Goal: Task Accomplishment & Management: Manage account settings

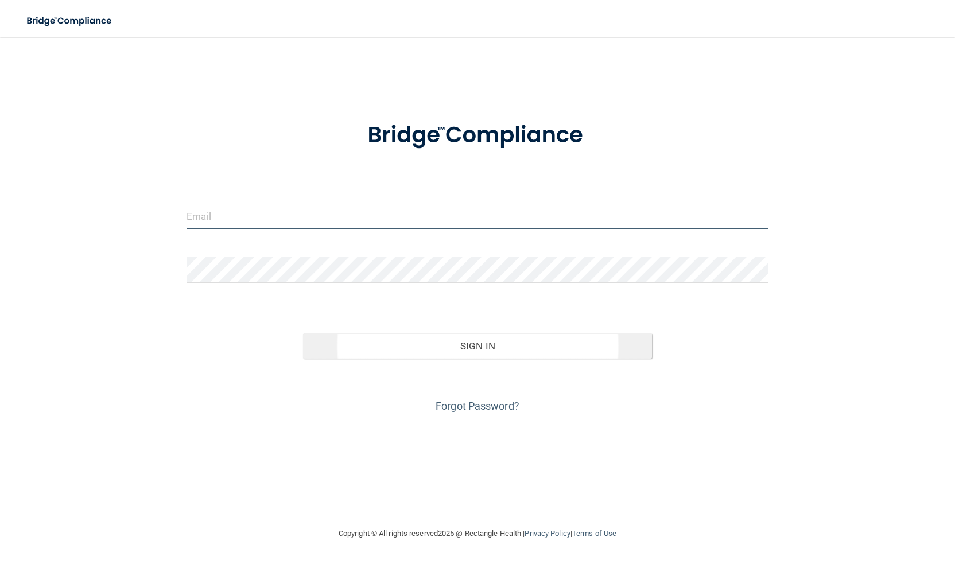
type input "[EMAIL_ADDRESS][DOMAIN_NAME]"
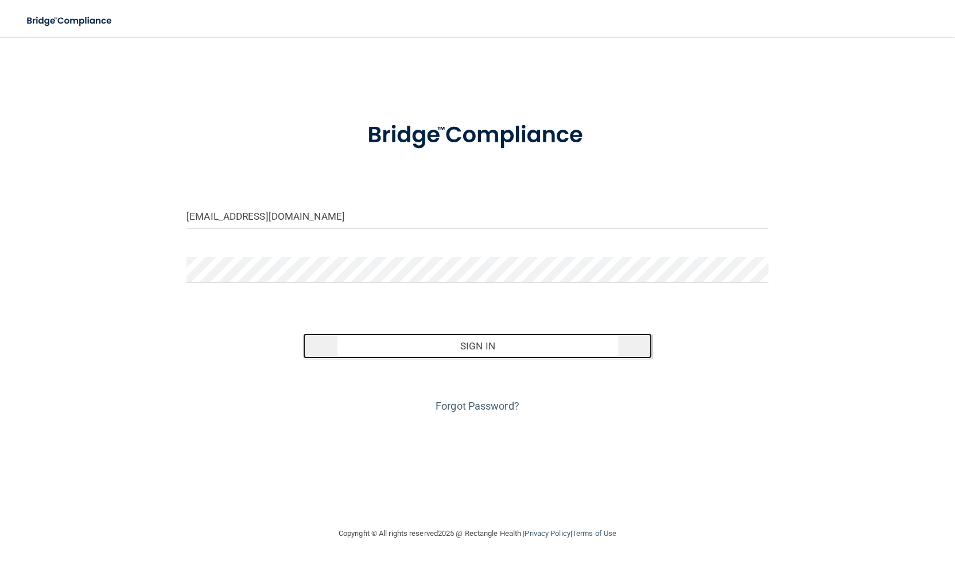
click at [433, 343] on button "Sign In" at bounding box center [477, 345] width 349 height 25
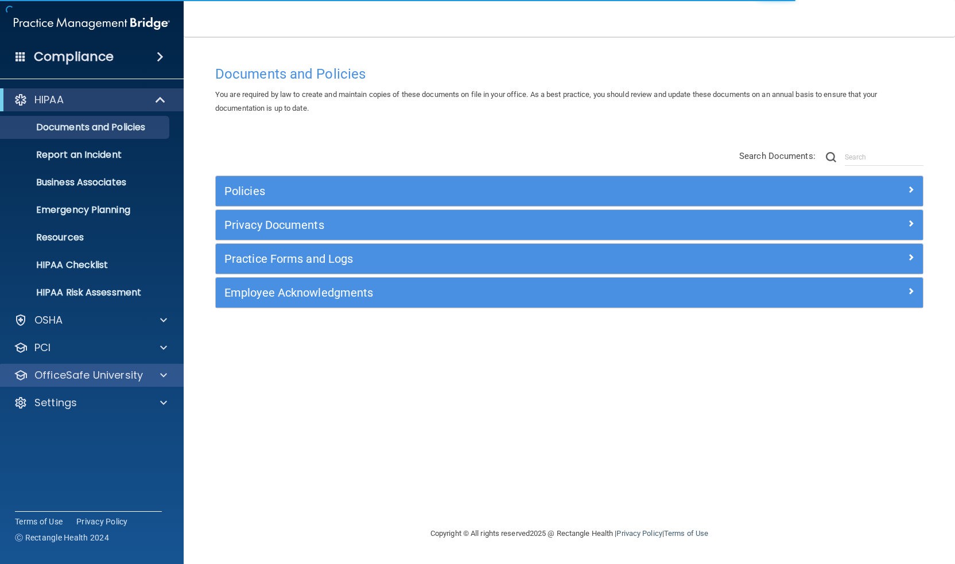
click at [85, 385] on div "OfficeSafe University" at bounding box center [92, 375] width 184 height 23
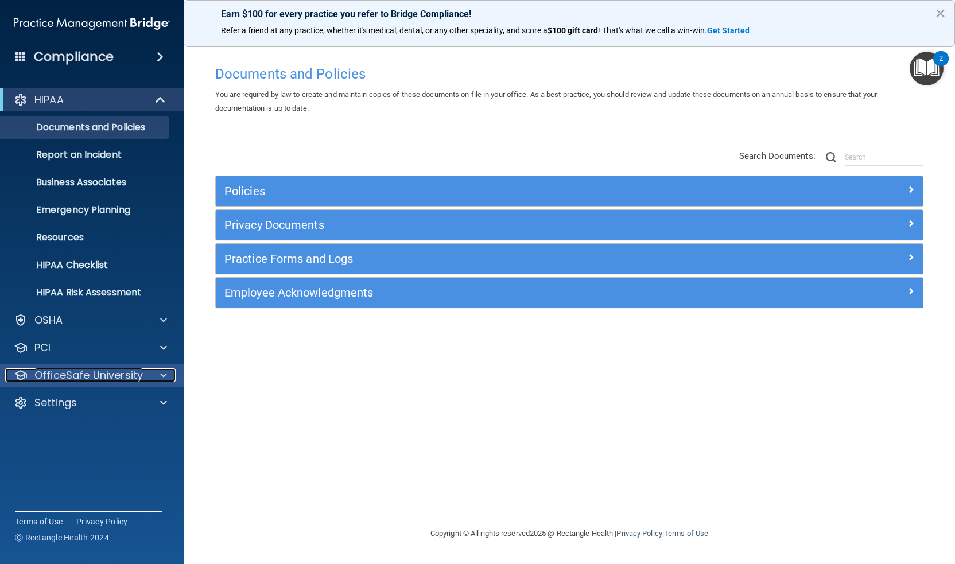
click at [166, 370] on span at bounding box center [163, 376] width 7 height 14
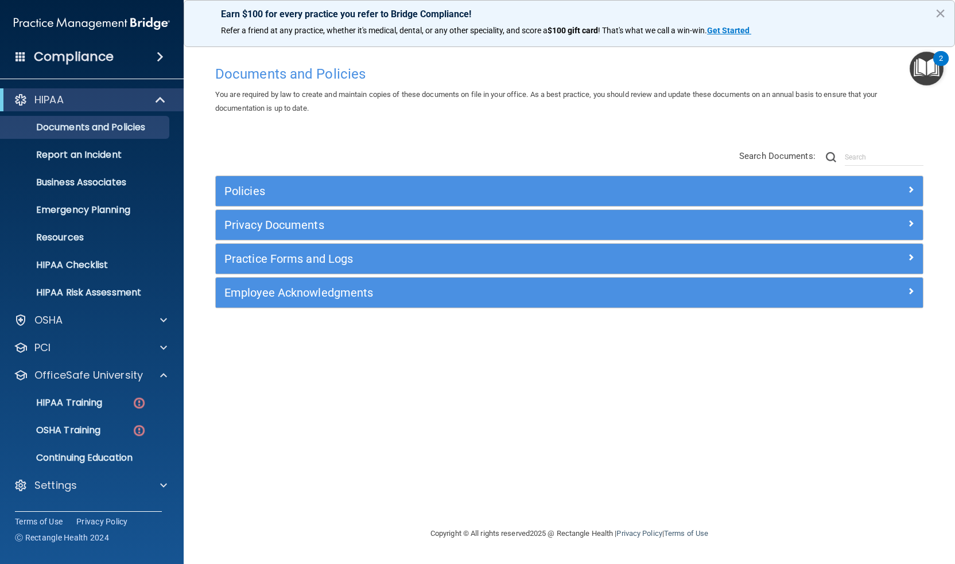
click at [943, 8] on button "×" at bounding box center [940, 13] width 11 height 18
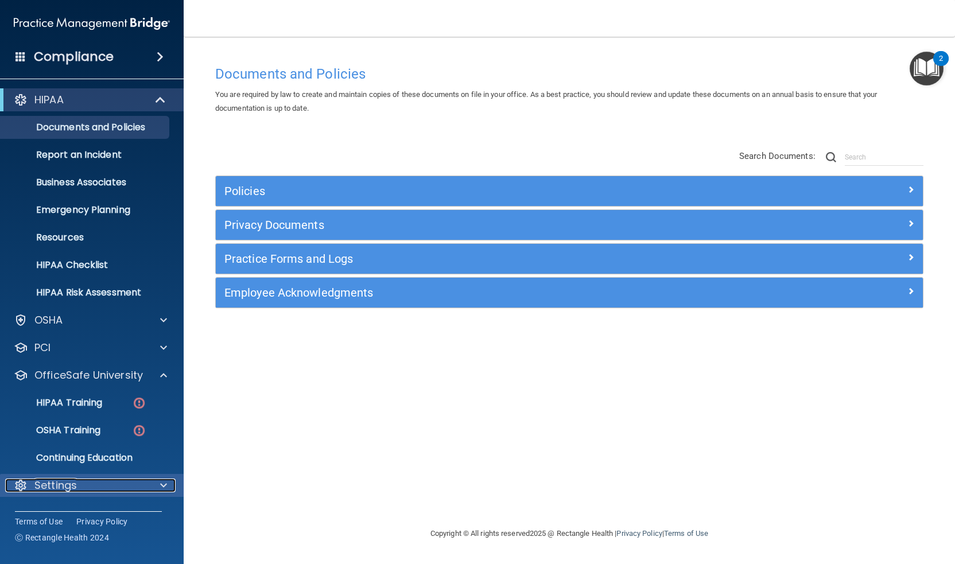
click at [65, 489] on p "Settings" at bounding box center [55, 486] width 42 height 14
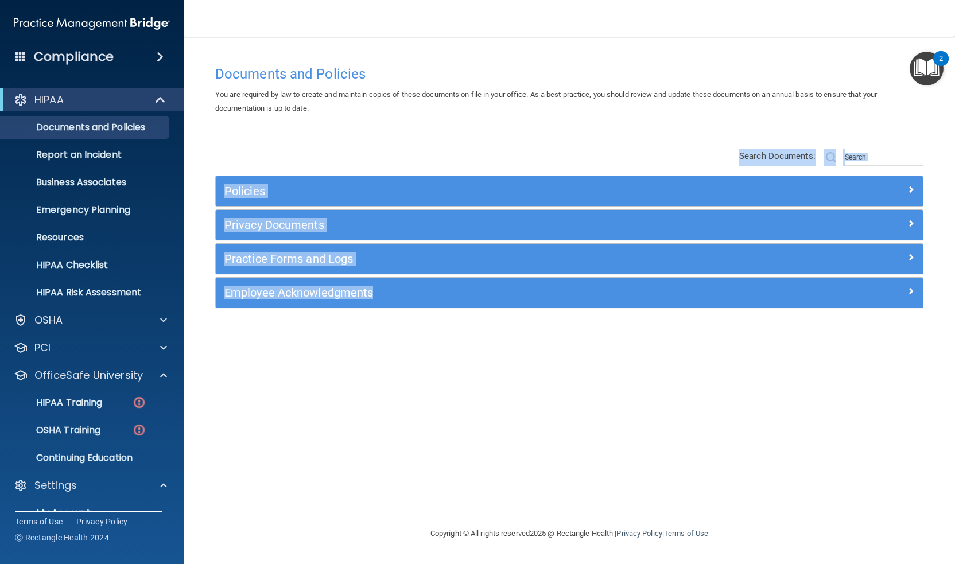
drag, startPoint x: 955, startPoint y: 106, endPoint x: 955, endPoint y: 342, distance: 235.3
click at [955, 342] on main "Documents and Policies You are required by law to create and maintain copies of…" at bounding box center [569, 301] width 771 height 528
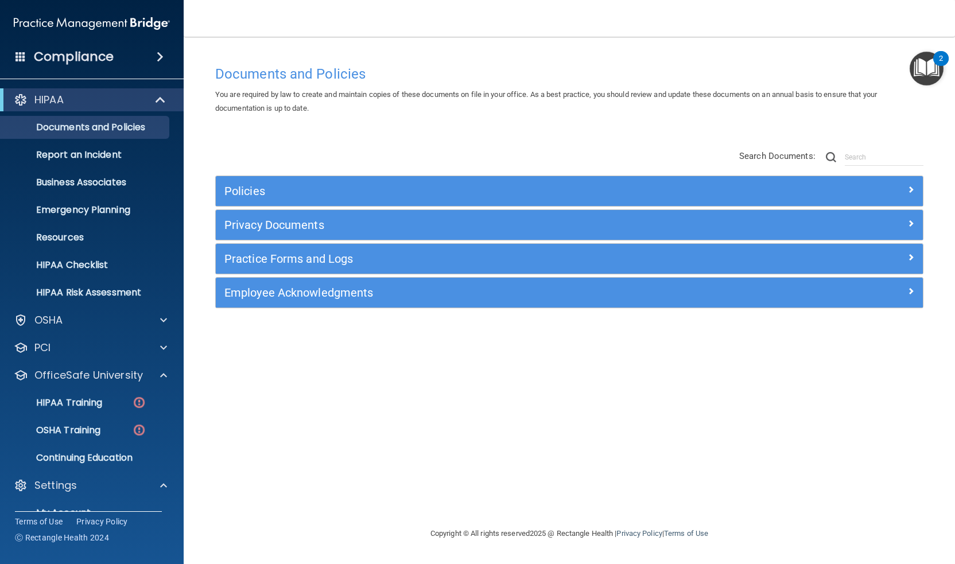
click at [136, 59] on div "Compliance" at bounding box center [92, 56] width 184 height 25
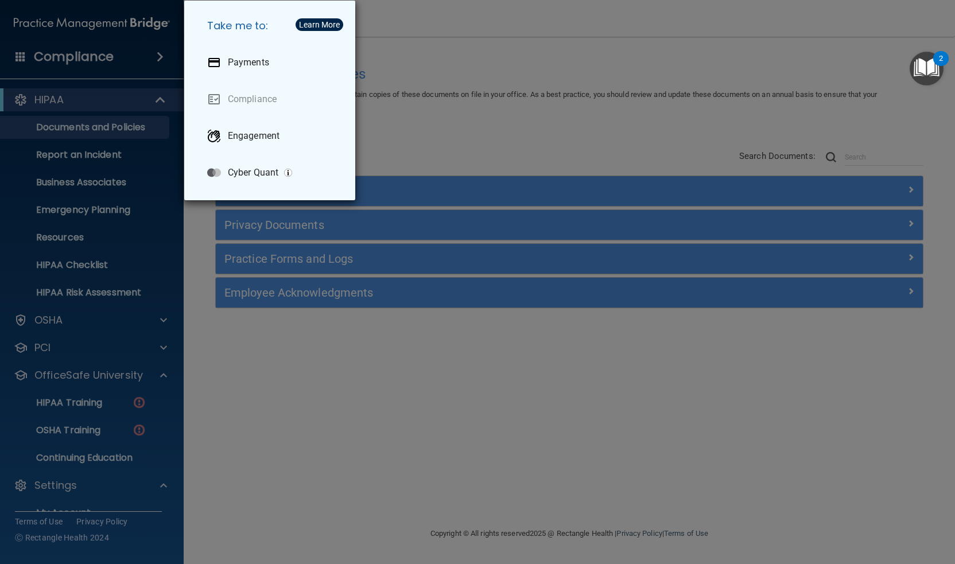
click at [153, 96] on div "Take me to: Payments Compliance Engagement Cyber Quant" at bounding box center [477, 282] width 955 height 564
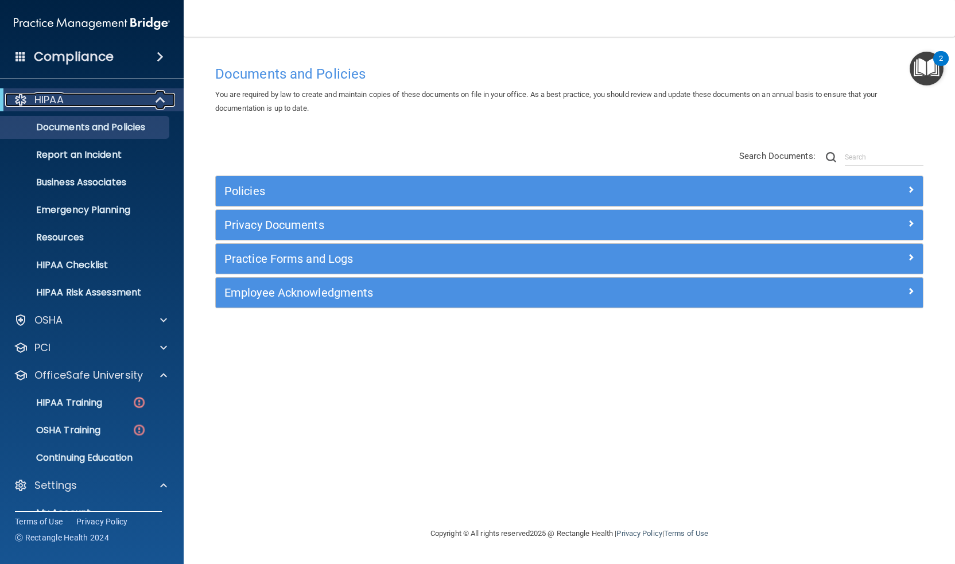
click at [157, 99] on span at bounding box center [162, 100] width 10 height 14
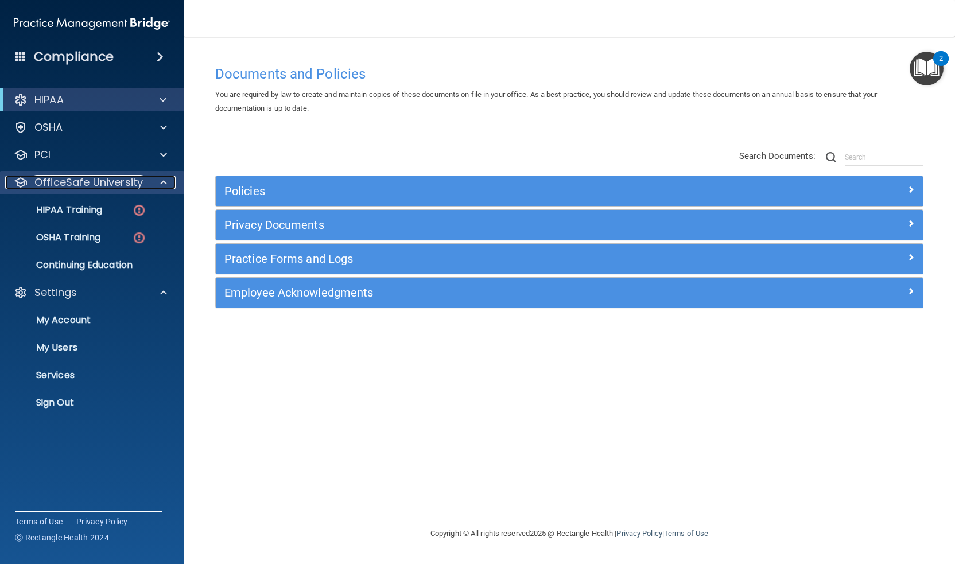
click at [162, 179] on span at bounding box center [163, 183] width 7 height 14
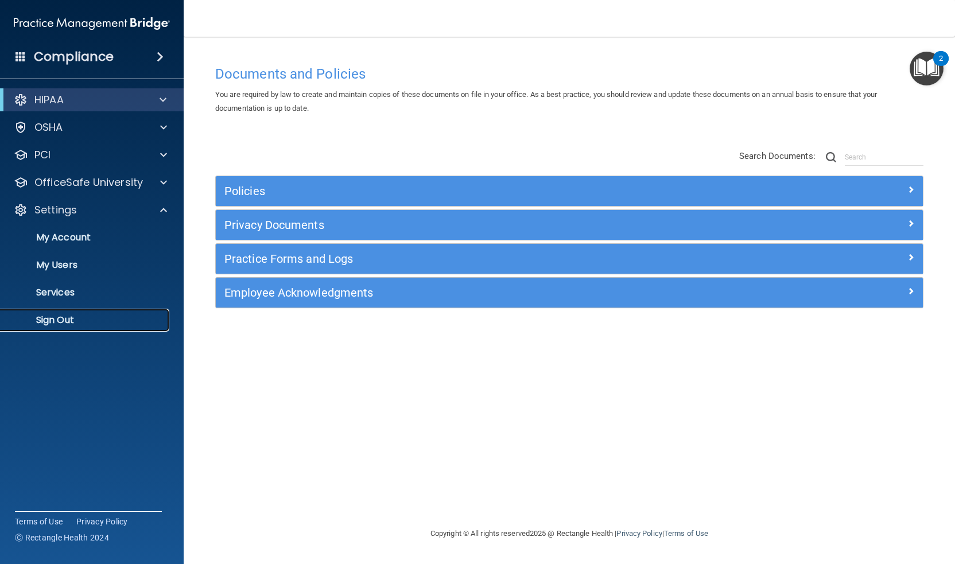
click at [80, 319] on p "Sign Out" at bounding box center [85, 320] width 157 height 11
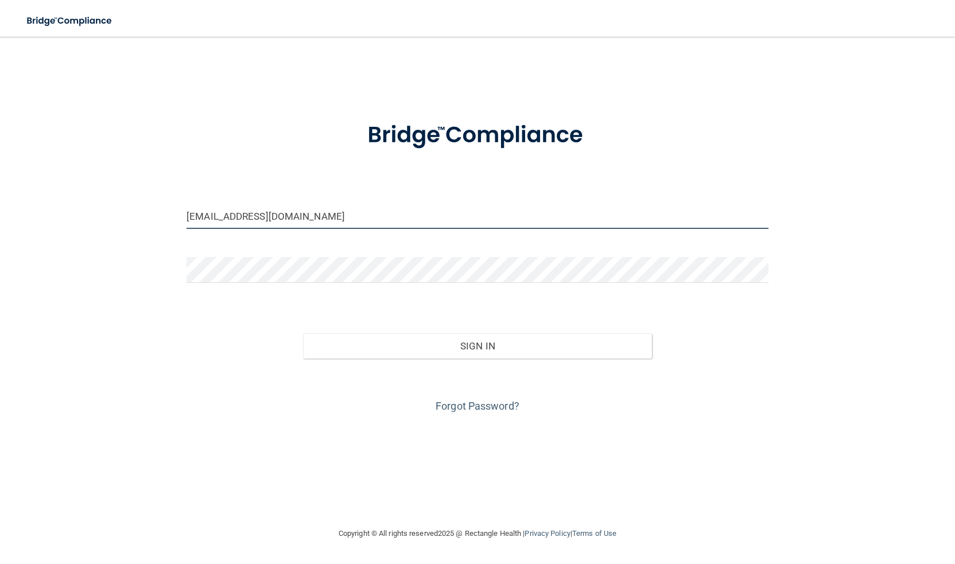
click at [360, 218] on input "[EMAIL_ADDRESS][DOMAIN_NAME]" at bounding box center [478, 216] width 582 height 26
type input "[EMAIL_ADDRESS][DOMAIN_NAME]"
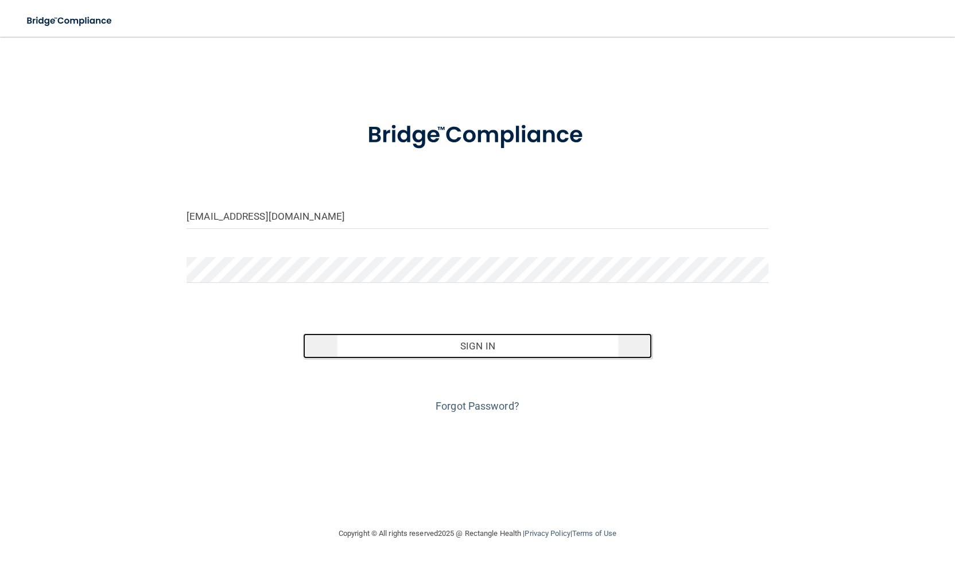
click at [428, 355] on button "Sign In" at bounding box center [477, 345] width 349 height 25
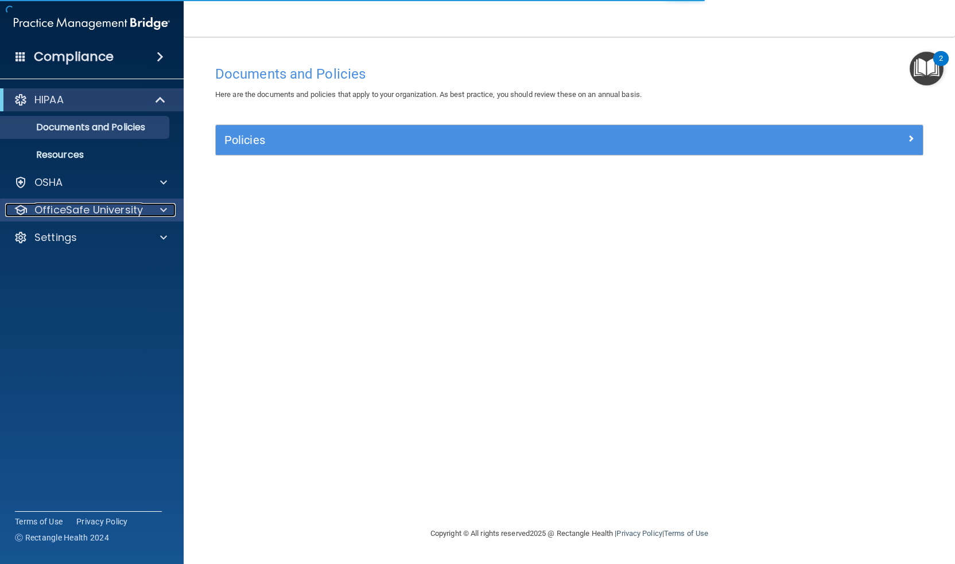
click at [79, 204] on p "OfficeSafe University" at bounding box center [88, 210] width 108 height 14
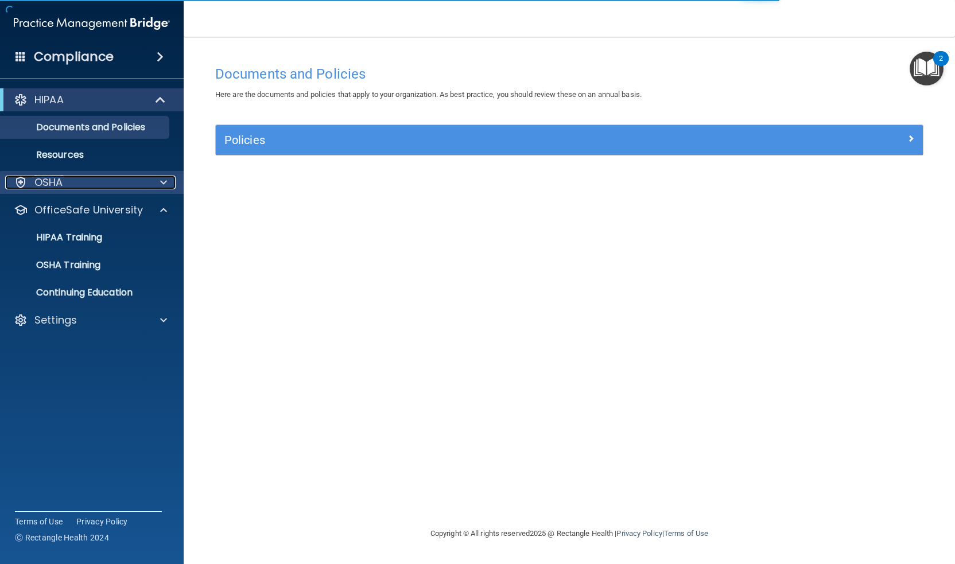
click at [74, 182] on div "OSHA" at bounding box center [76, 183] width 142 height 14
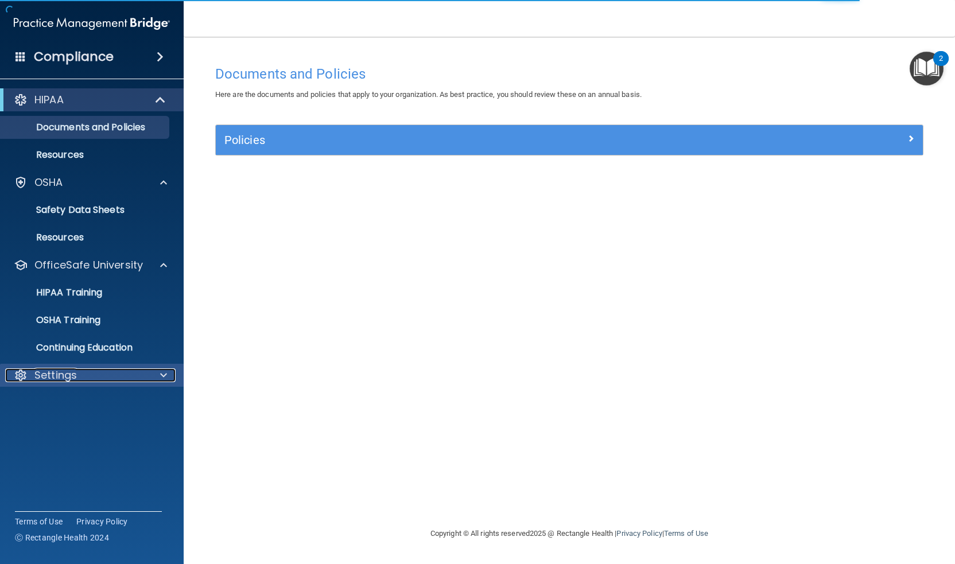
click at [61, 377] on p "Settings" at bounding box center [55, 376] width 42 height 14
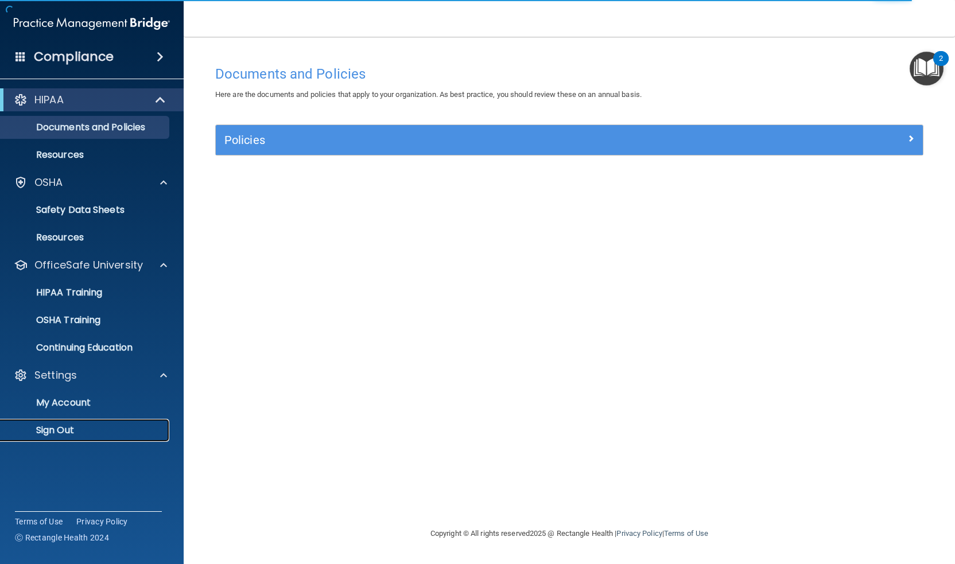
click at [63, 435] on p "Sign Out" at bounding box center [85, 430] width 157 height 11
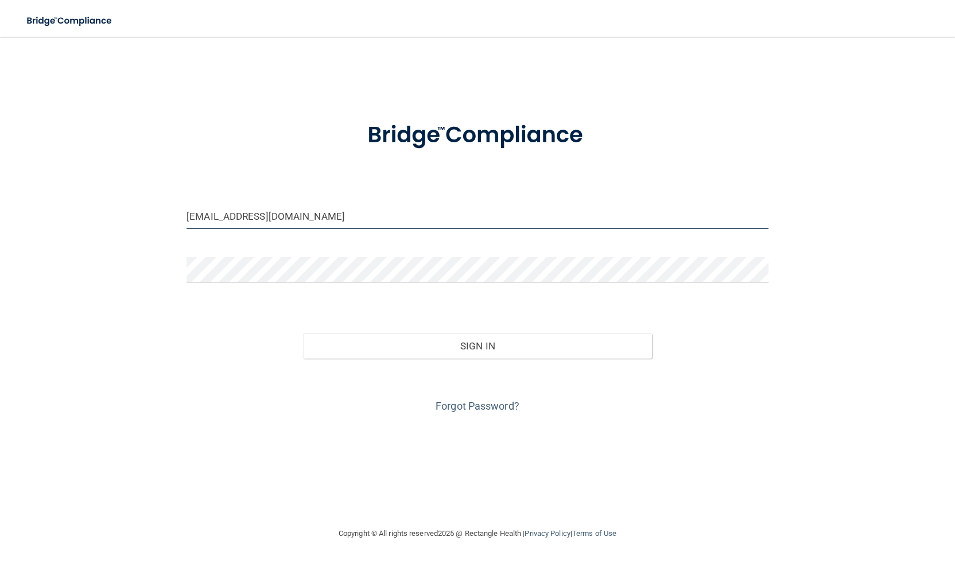
click at [398, 216] on input "[EMAIL_ADDRESS][DOMAIN_NAME]" at bounding box center [478, 216] width 582 height 26
type input "[EMAIL_ADDRESS][DOMAIN_NAME]"
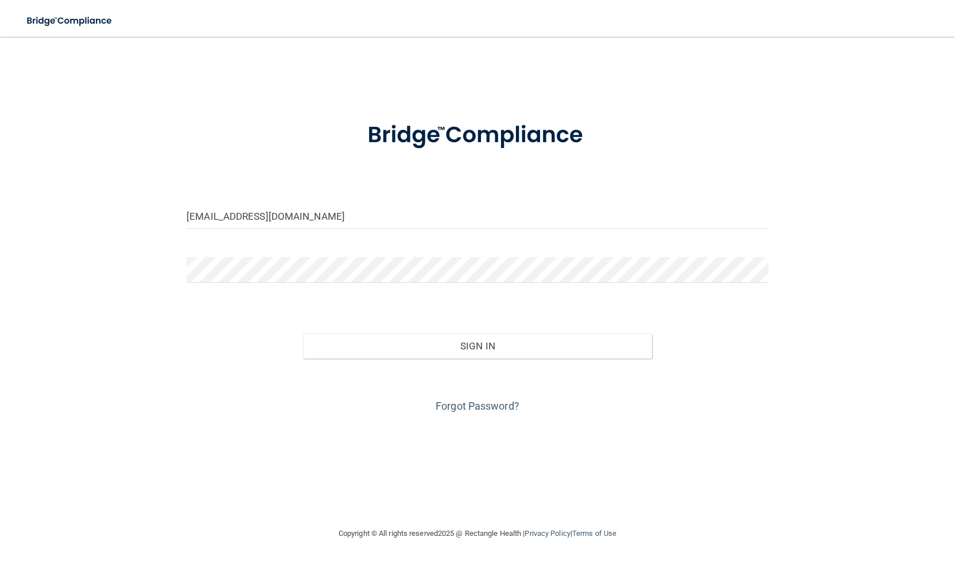
click at [441, 362] on div "Forgot Password?" at bounding box center [477, 387] width 599 height 57
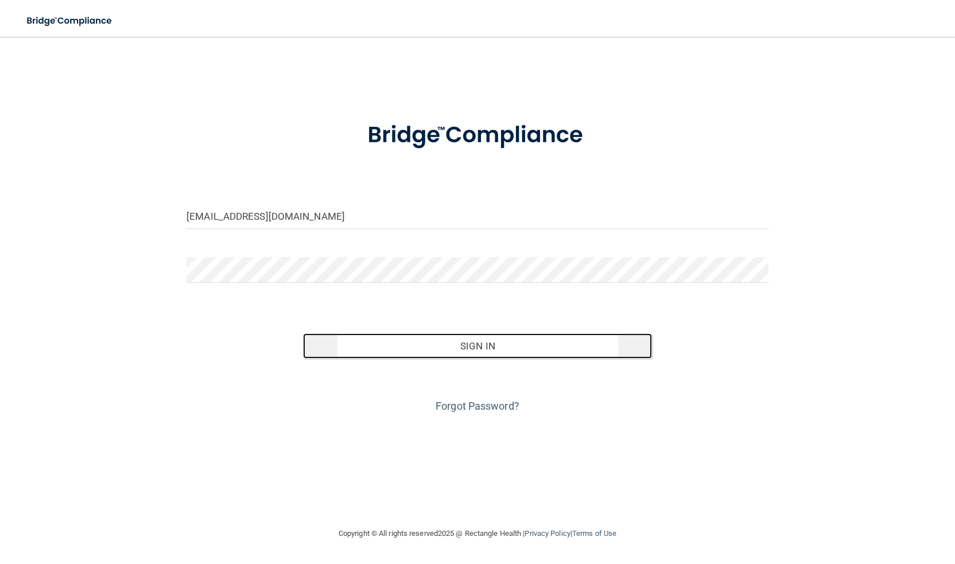
click at [444, 351] on button "Sign In" at bounding box center [477, 345] width 349 height 25
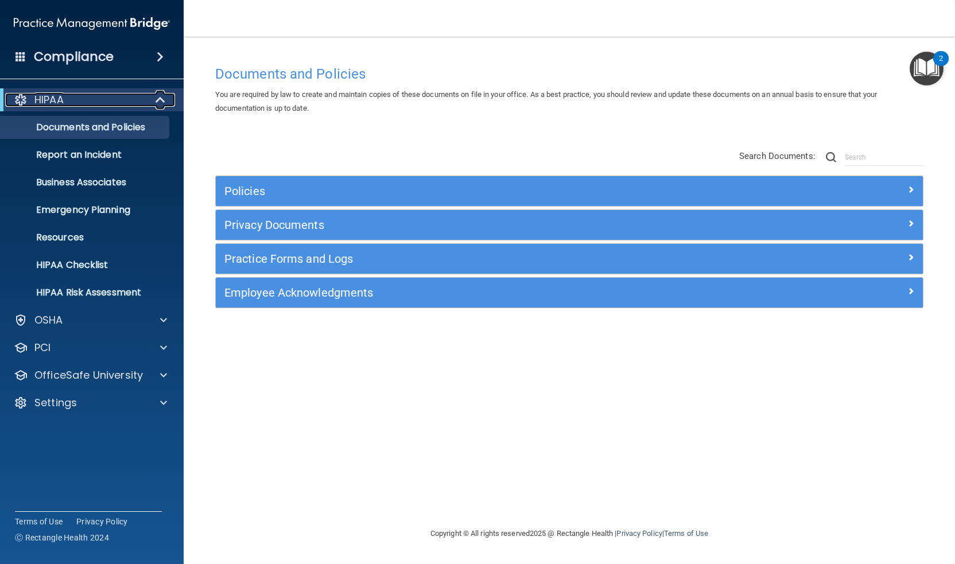
click at [162, 100] on span at bounding box center [162, 100] width 10 height 14
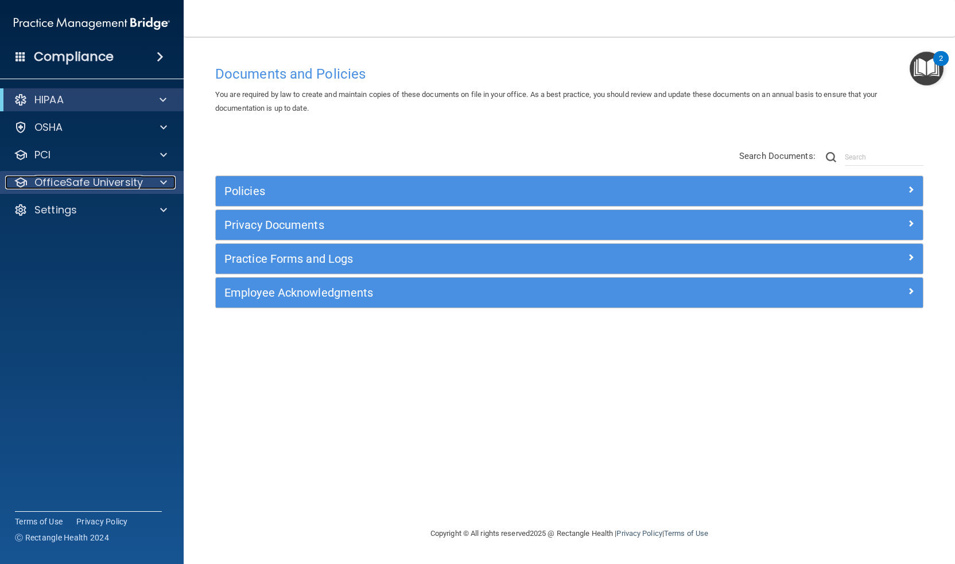
click at [123, 184] on p "OfficeSafe University" at bounding box center [88, 183] width 108 height 14
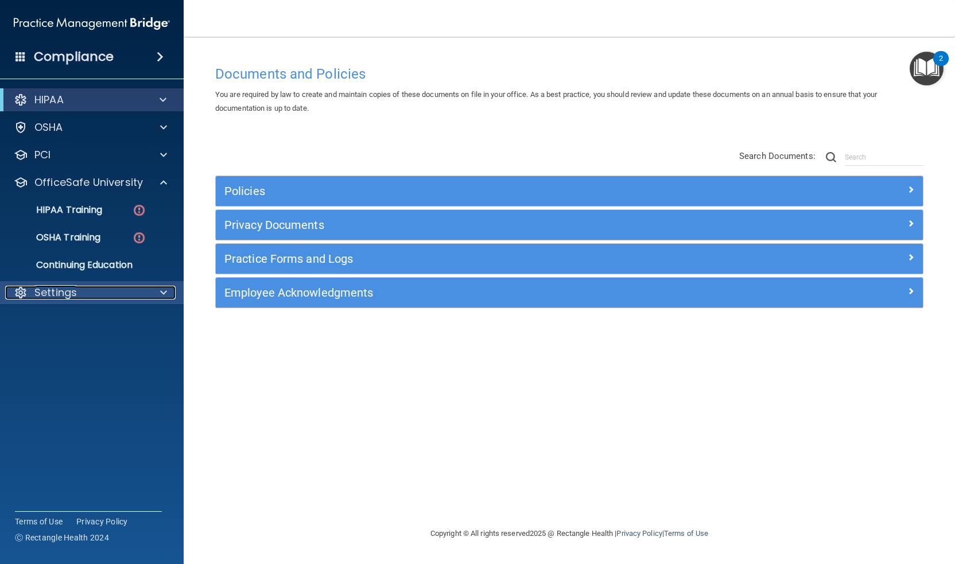
click at [84, 297] on div "Settings" at bounding box center [76, 293] width 142 height 14
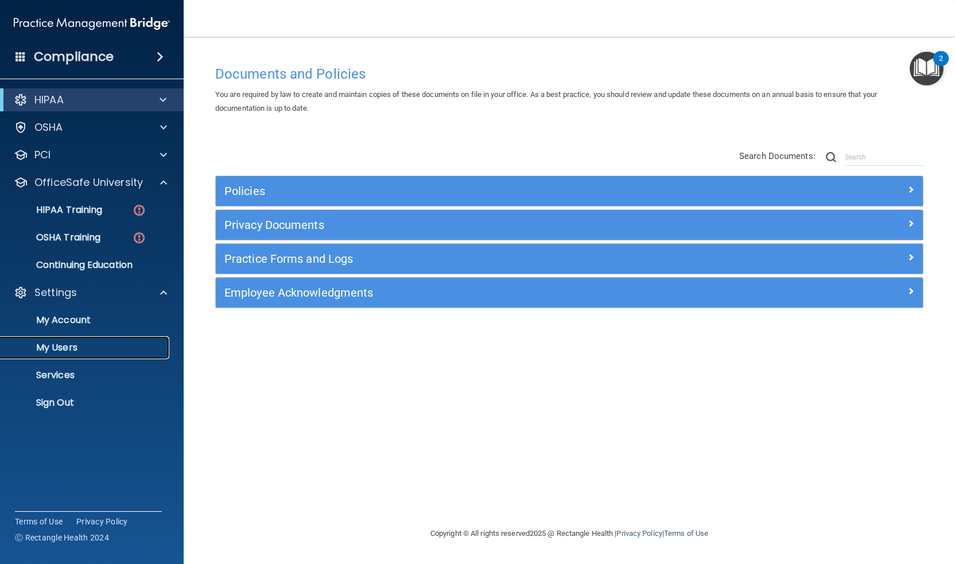
click at [71, 345] on p "My Users" at bounding box center [85, 347] width 157 height 11
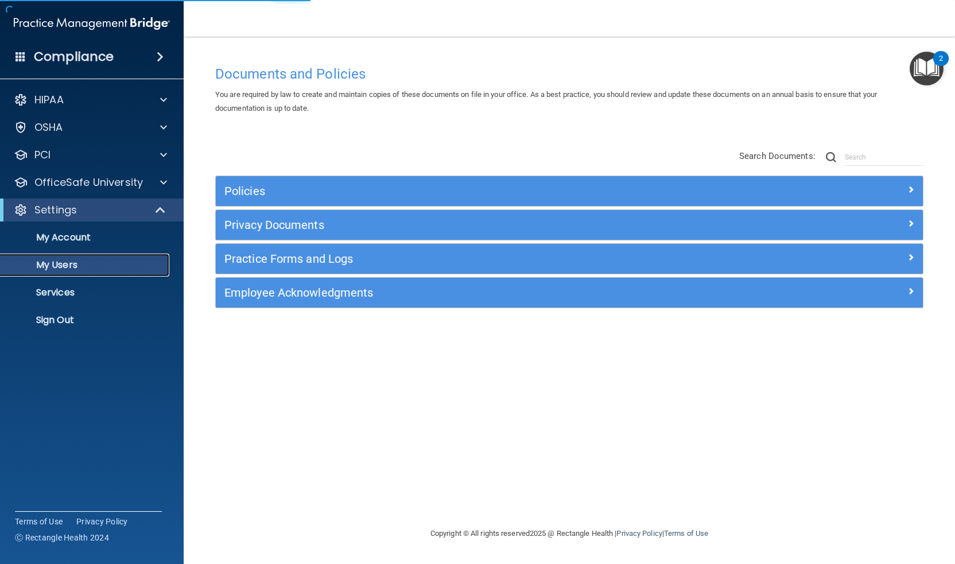
select select "20"
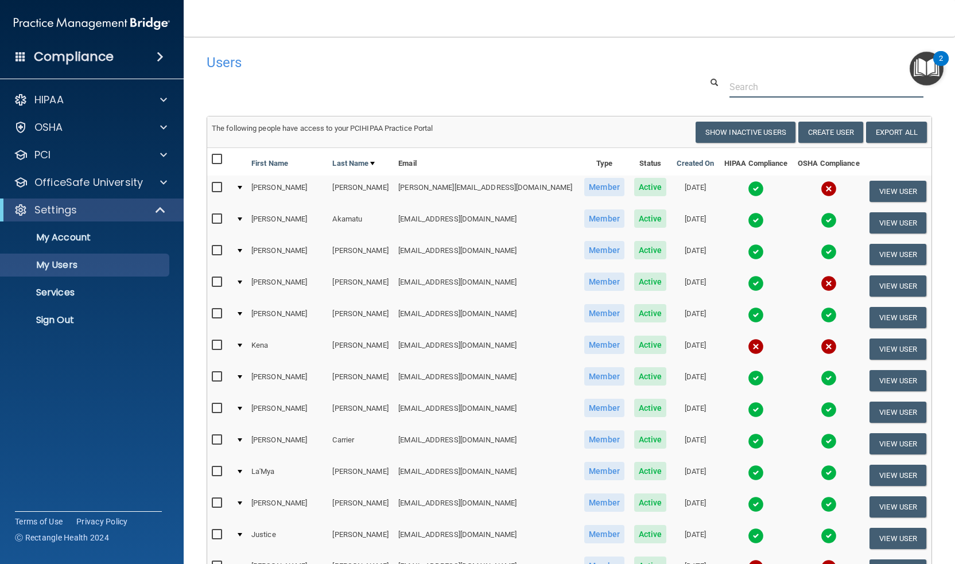
click at [820, 95] on input "text" at bounding box center [827, 86] width 194 height 21
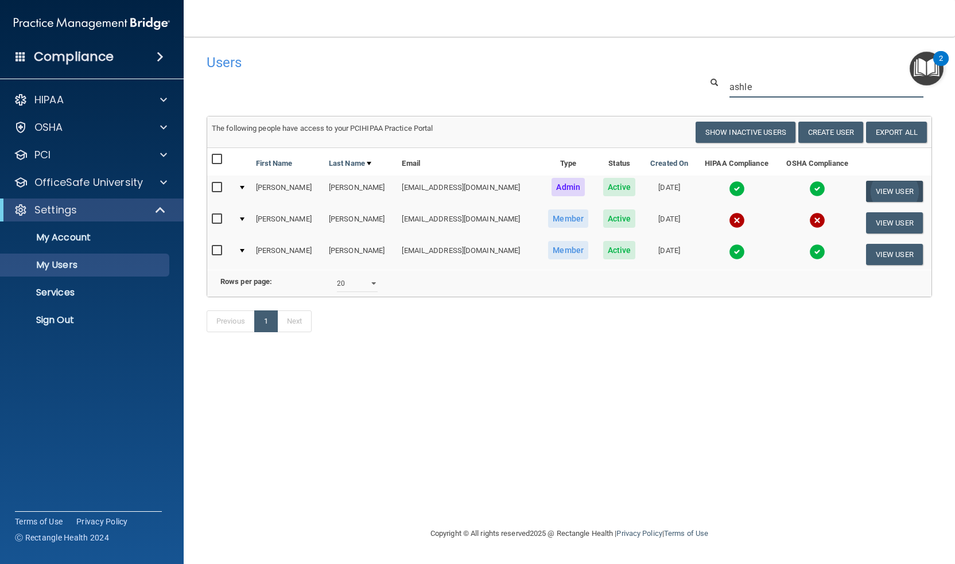
type input "ashle"
click at [895, 193] on button "View User" at bounding box center [894, 191] width 57 height 21
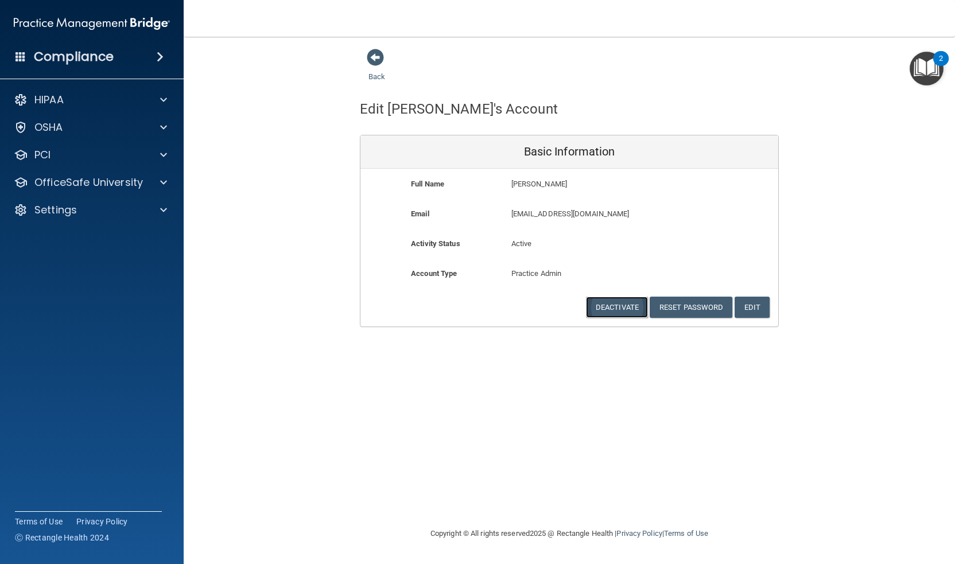
click at [620, 304] on button "Deactivate" at bounding box center [617, 307] width 62 height 21
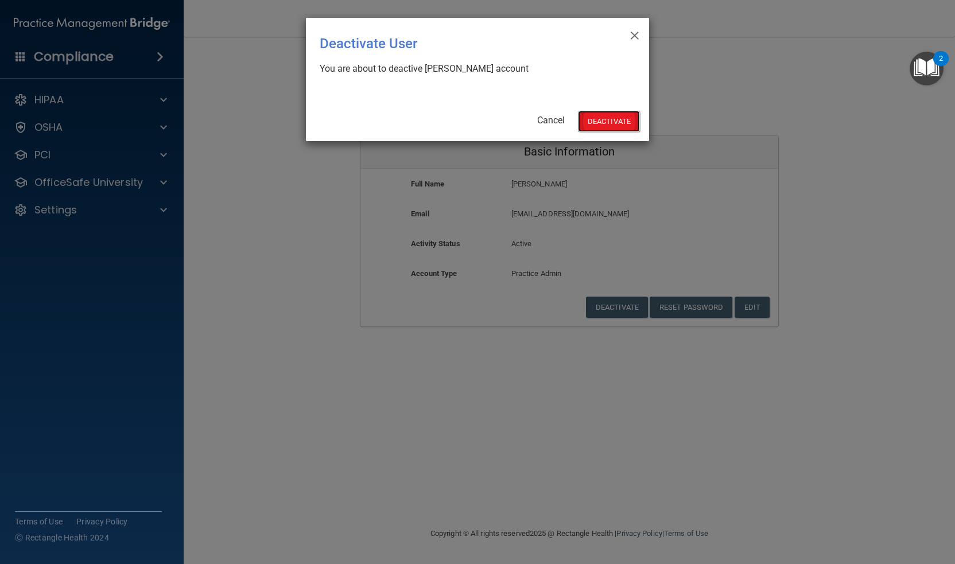
click at [615, 114] on button "Deactivate" at bounding box center [609, 121] width 62 height 21
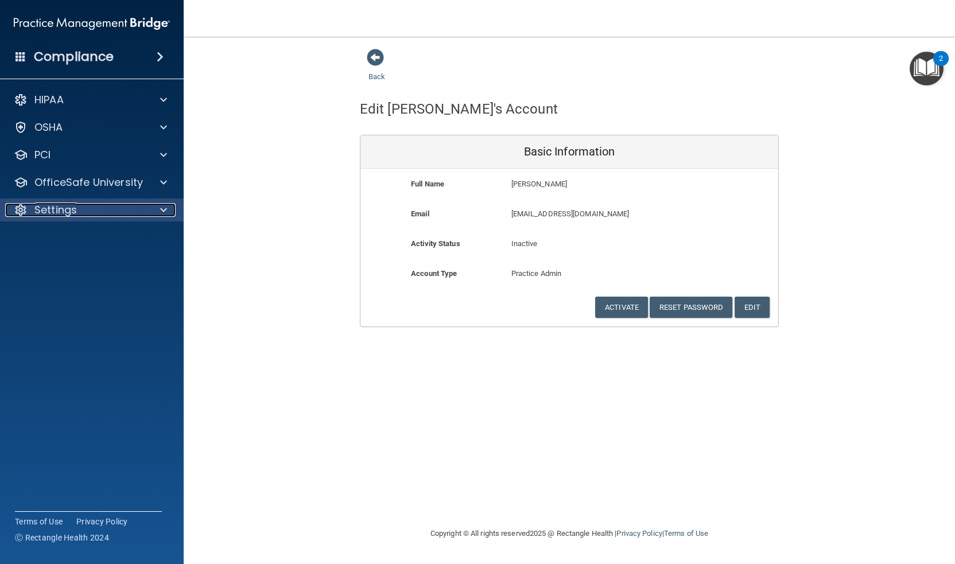
click at [122, 209] on div "Settings" at bounding box center [76, 210] width 142 height 14
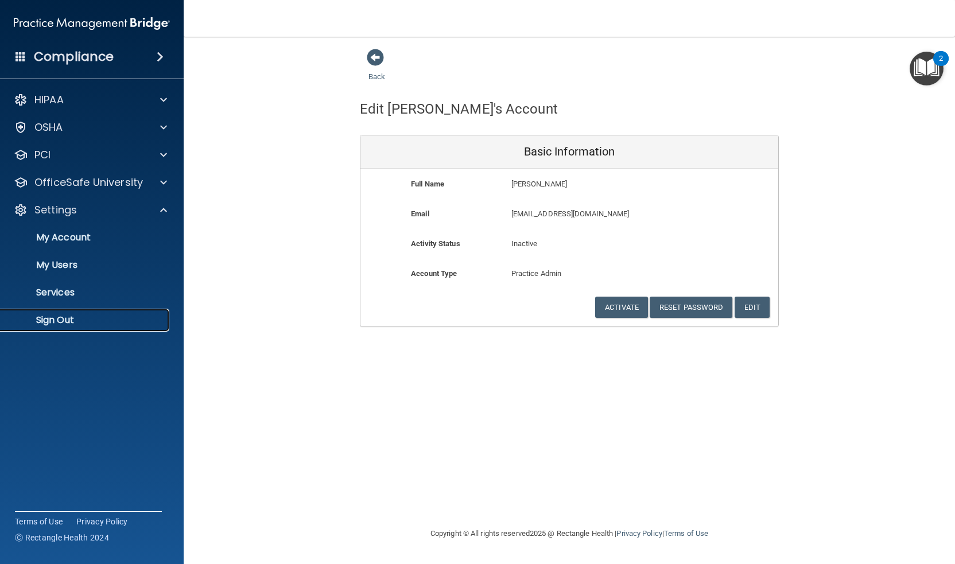
click at [53, 317] on p "Sign Out" at bounding box center [85, 320] width 157 height 11
